Goal: Find specific page/section: Find specific page/section

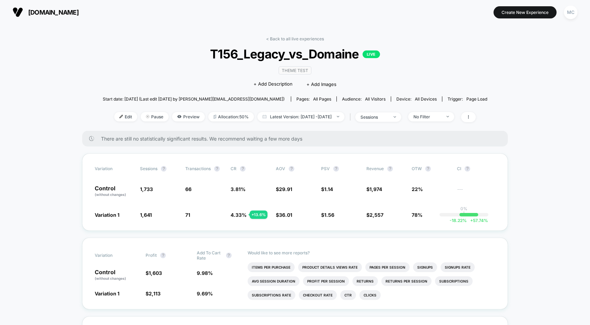
click at [388, 118] on div "sessions" at bounding box center [375, 117] width 28 height 5
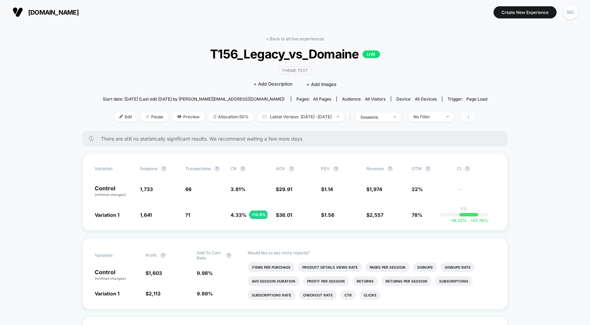
click at [476, 117] on span at bounding box center [468, 117] width 15 height 10
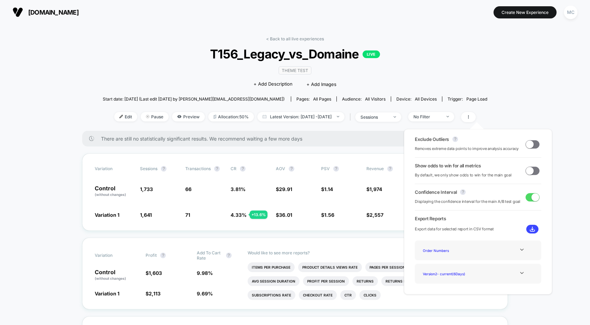
click at [499, 250] on div "Order Numbers" at bounding box center [478, 250] width 116 height 9
click at [522, 251] on icon at bounding box center [521, 249] width 5 height 5
click at [445, 252] on div "Order Numbers" at bounding box center [448, 250] width 56 height 9
click at [438, 253] on div "Order Numbers" at bounding box center [448, 250] width 56 height 9
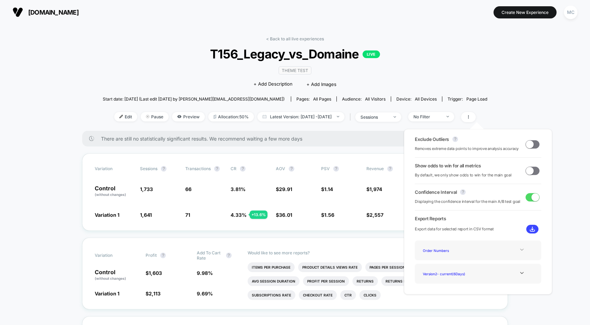
click at [514, 250] on div at bounding box center [522, 249] width 28 height 5
click at [440, 253] on div "Order Numbers" at bounding box center [448, 250] width 56 height 9
click at [440, 252] on div "Order Numbers" at bounding box center [448, 250] width 56 height 9
click at [479, 252] on div "Order Numbers" at bounding box center [478, 250] width 116 height 9
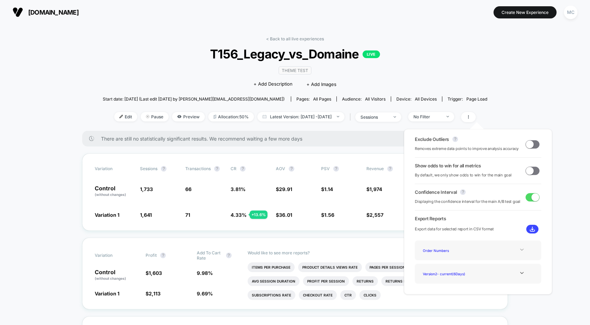
click at [520, 248] on icon at bounding box center [521, 249] width 5 height 5
click at [531, 230] on img at bounding box center [532, 229] width 5 height 5
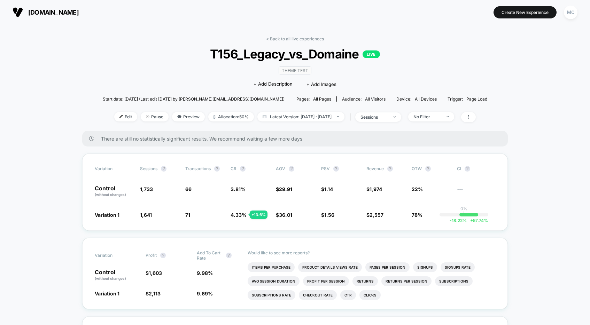
click at [197, 80] on div "Theme Test Click to edit experience details + Add Description + Add Images" at bounding box center [295, 77] width 231 height 32
click at [184, 81] on div "Theme Test Click to edit experience details + Add Description + Add Images" at bounding box center [295, 77] width 231 height 32
click at [180, 86] on div "< Back to all live experiences T156_Legacy_vs_Domaine LIVE Theme Test Click to …" at bounding box center [295, 83] width 385 height 95
click at [72, 15] on span "[DOMAIN_NAME]" at bounding box center [53, 12] width 51 height 7
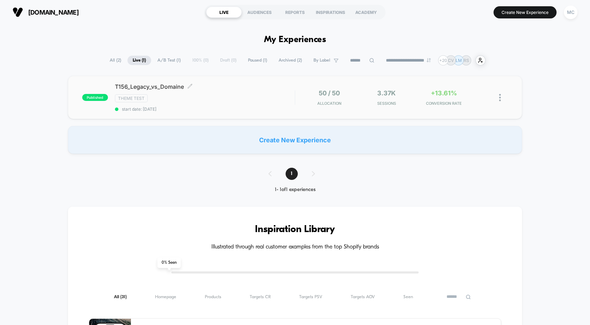
click at [231, 97] on div "Theme Test" at bounding box center [205, 98] width 180 height 8
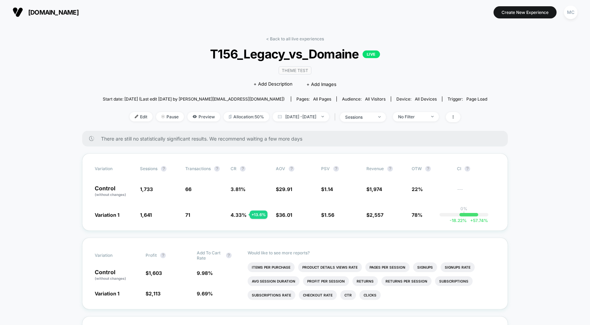
click at [439, 55] on span "T156_Legacy_vs_Domaine LIVE" at bounding box center [295, 54] width 346 height 15
click at [167, 71] on div "< Back to all live experiences T156_Legacy_vs_Domaine LIVE Theme Test Click to …" at bounding box center [295, 83] width 385 height 95
